Goal: Task Accomplishment & Management: Use online tool/utility

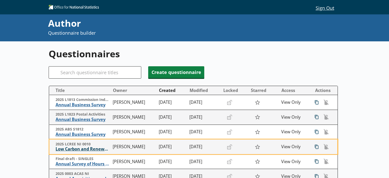
click at [80, 149] on span "Low Carbon and Renewable Energy Economy Survey" at bounding box center [83, 149] width 55 height 5
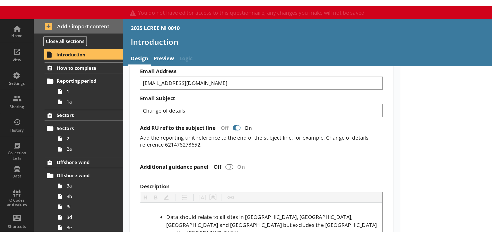
scroll to position [128, 0]
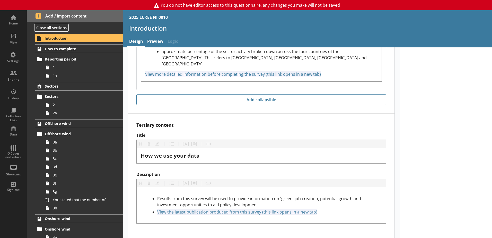
scroll to position [901, 0]
click at [51, 70] on icon at bounding box center [47, 67] width 8 height 8
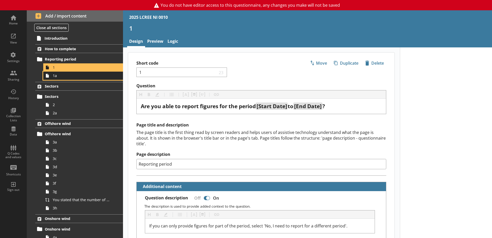
click at [56, 78] on link "1a" at bounding box center [83, 76] width 80 height 8
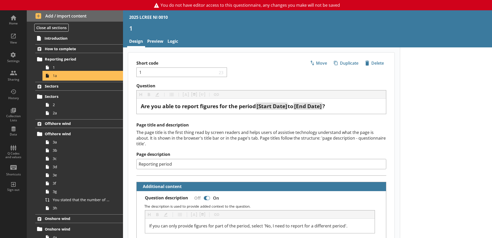
type textarea "x"
select select "ref_p_end_date"
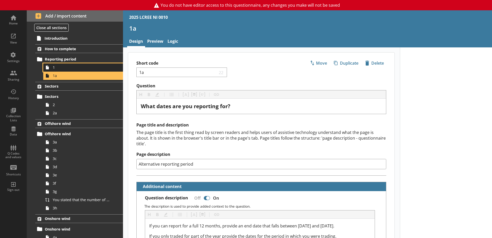
click at [55, 67] on span "1" at bounding box center [81, 67] width 57 height 5
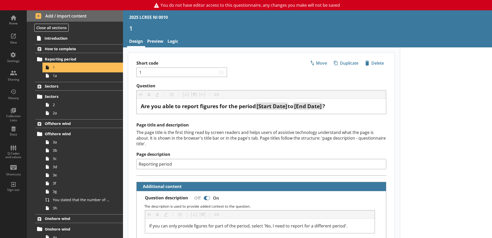
type textarea "x"
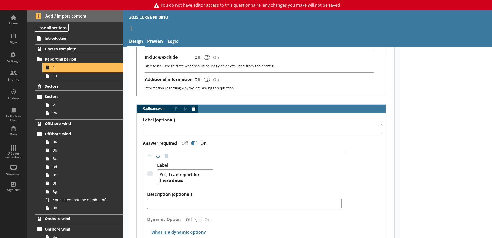
scroll to position [232, 0]
